Goal: Check status: Check status

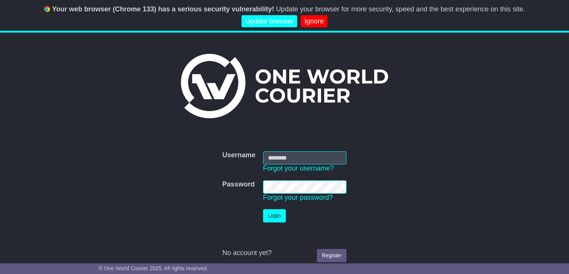
type input "**********"
click at [480, 141] on div "**********" at bounding box center [284, 157] width 569 height 249
click at [472, 171] on div "**********" at bounding box center [285, 201] width 380 height 130
click at [274, 218] on button "Login" at bounding box center [274, 215] width 23 height 13
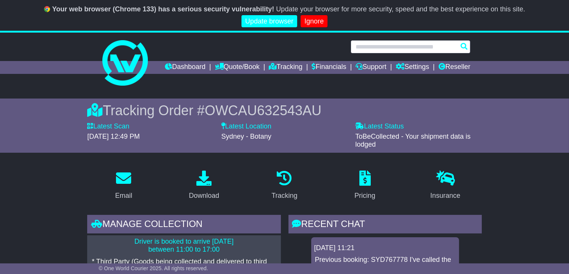
click at [394, 48] on input "text" at bounding box center [411, 46] width 120 height 13
paste input "**********"
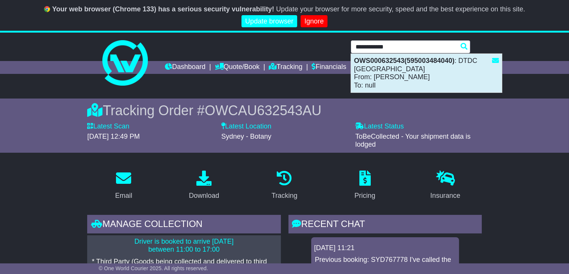
click at [423, 67] on div "OWS000632543(595003484040) : DTDC [GEOGRAPHIC_DATA] From: [PERSON_NAME] To: null" at bounding box center [426, 73] width 151 height 39
type input "**********"
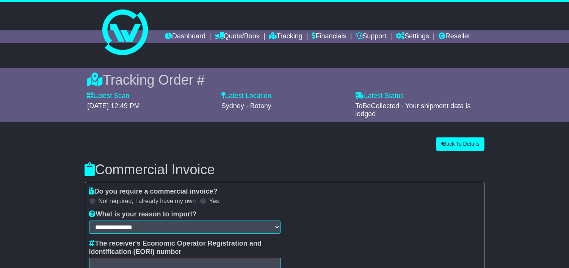
click at [528, 165] on div "**********" at bounding box center [284, 259] width 577 height 252
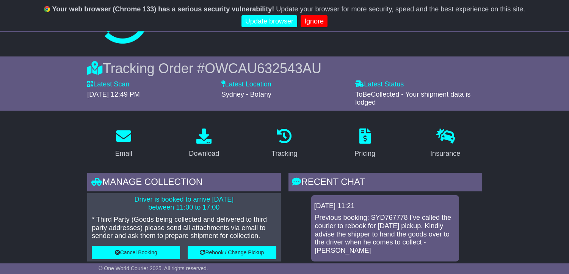
scroll to position [126, 0]
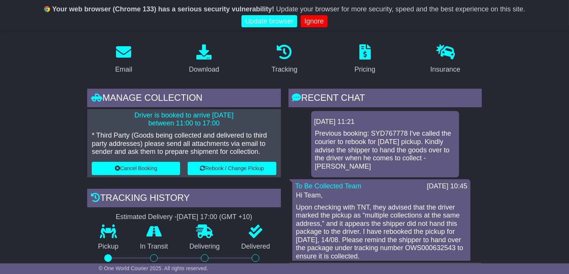
drag, startPoint x: 130, startPoint y: 127, endPoint x: 210, endPoint y: 130, distance: 80.1
click at [210, 128] on p "Driver is booked to arrive 15 Aug 2025 between 11:00 to 17:00" at bounding box center [184, 119] width 184 height 16
drag, startPoint x: 223, startPoint y: 134, endPoint x: 144, endPoint y: 133, distance: 78.5
click at [144, 128] on p "Driver is booked to arrive 15 Aug 2025 between 11:00 to 17:00" at bounding box center [184, 119] width 184 height 16
drag, startPoint x: 319, startPoint y: 145, endPoint x: 413, endPoint y: 146, distance: 94.4
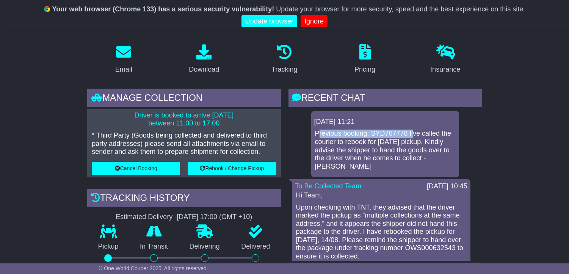
click at [413, 146] on p "Previous booking: SYD767778 I've called the courier to rebook for [DATE] pickup…" at bounding box center [385, 150] width 140 height 41
click at [438, 144] on p "Previous booking: SYD767778 I've called the courier to rebook for [DATE] pickup…" at bounding box center [385, 150] width 140 height 41
click at [349, 159] on p "Previous booking: SYD767778 I've called the courier to rebook for [DATE] pickup…" at bounding box center [385, 150] width 140 height 41
click at [330, 159] on p "Previous booking: SYD767778 I've called the courier to rebook for [DATE] pickup…" at bounding box center [385, 150] width 140 height 41
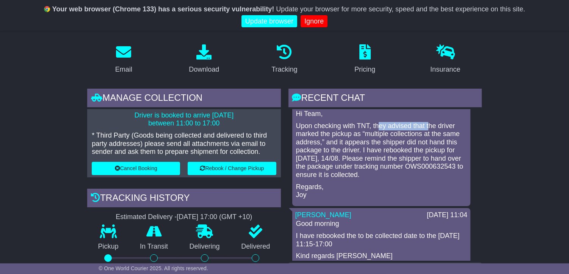
drag, startPoint x: 377, startPoint y: 130, endPoint x: 430, endPoint y: 130, distance: 52.7
click at [430, 130] on p "Upon checking with TNT, they advised that the driver marked the pickup as “mult…" at bounding box center [381, 150] width 171 height 57
click at [331, 143] on p "Upon checking with TNT, they advised that the driver marked the pickup as “mult…" at bounding box center [381, 150] width 171 height 57
click at [306, 144] on p "Upon checking with TNT, they advised that the driver marked the pickup as “mult…" at bounding box center [381, 150] width 171 height 57
click at [370, 168] on p "Upon checking with TNT, they advised that the driver marked the pickup as “mult…" at bounding box center [381, 150] width 171 height 57
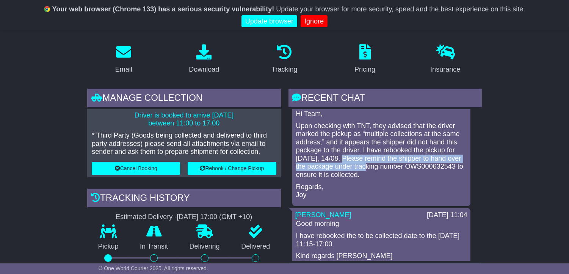
drag, startPoint x: 340, startPoint y: 162, endPoint x: 368, endPoint y: 172, distance: 30.1
click at [368, 172] on p "Upon checking with TNT, they advised that the driver marked the pickup as “mult…" at bounding box center [381, 150] width 171 height 57
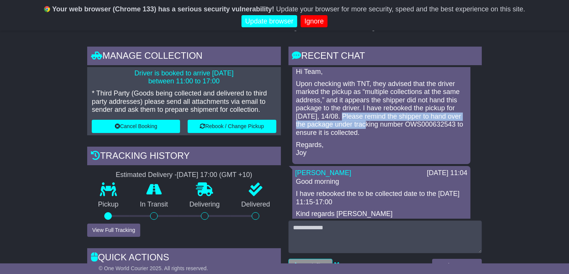
scroll to position [39, 0]
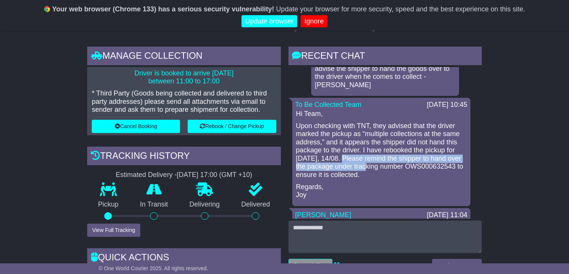
click at [408, 164] on p "Upon checking with TNT, they advised that the driver marked the pickup as “mult…" at bounding box center [381, 150] width 171 height 57
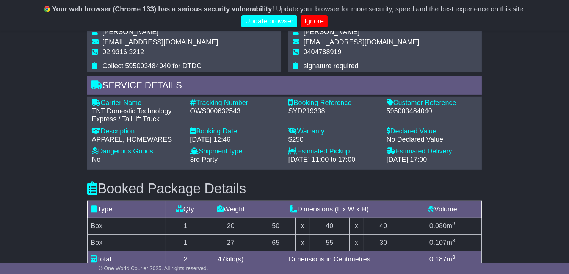
scroll to position [632, 0]
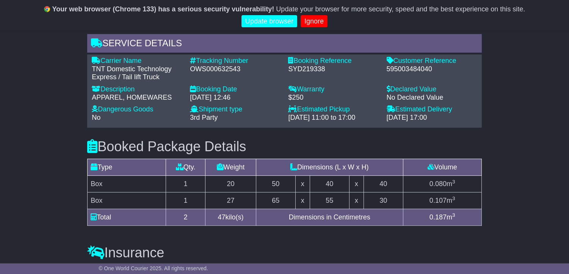
click at [217, 74] on div "OWS000632543" at bounding box center [235, 69] width 91 height 8
copy div "OWS000632543"
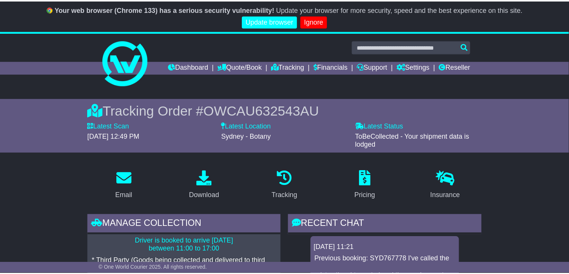
scroll to position [653, 0]
